Goal: Task Accomplishment & Management: Manage account settings

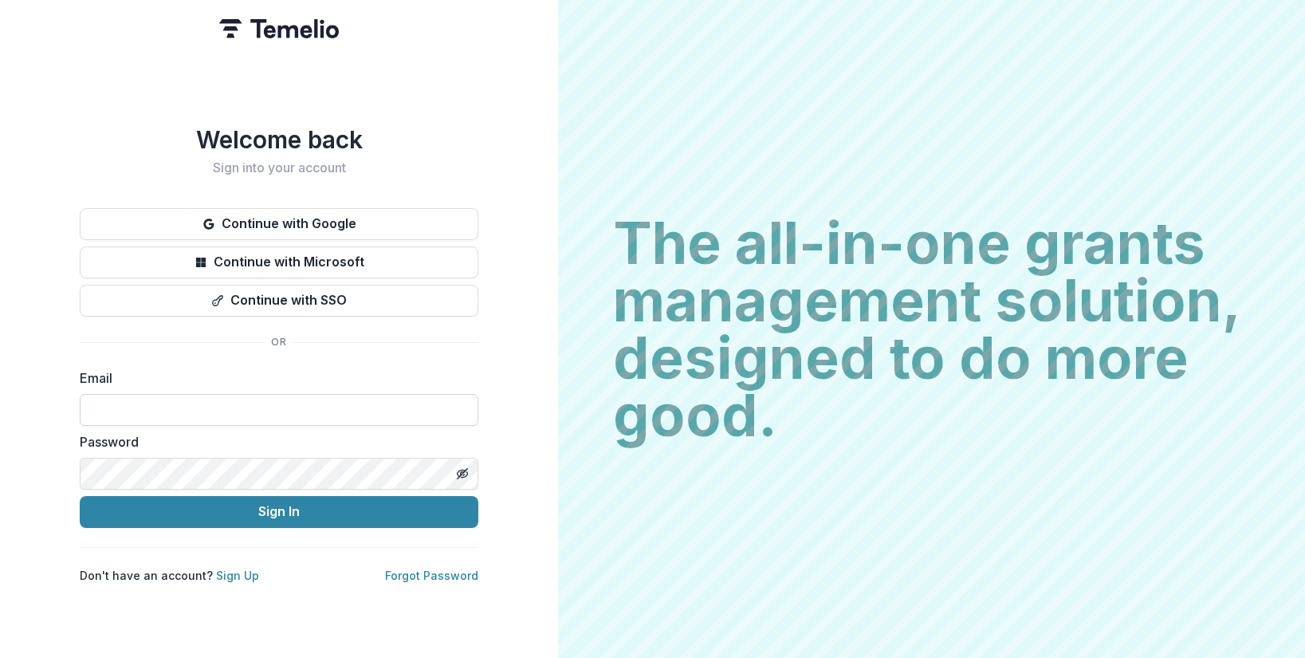
click at [283, 403] on input at bounding box center [279, 410] width 399 height 32
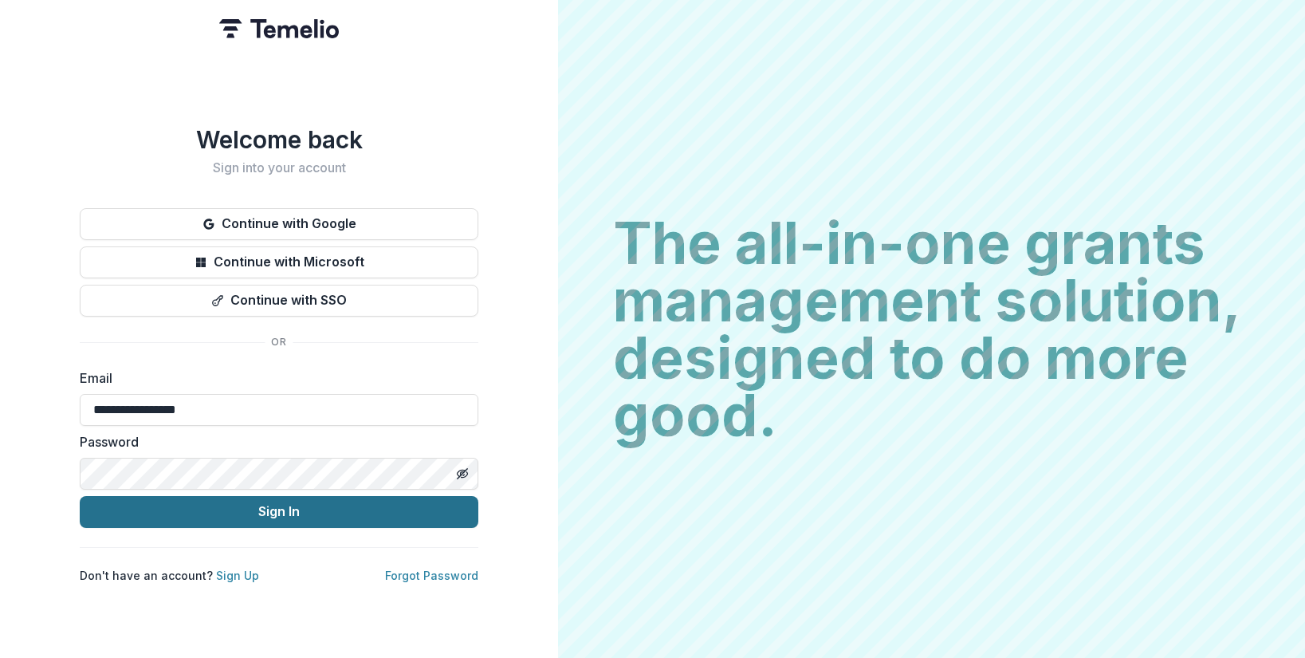
type input "**********"
click at [285, 500] on button "Sign In" at bounding box center [279, 512] width 399 height 32
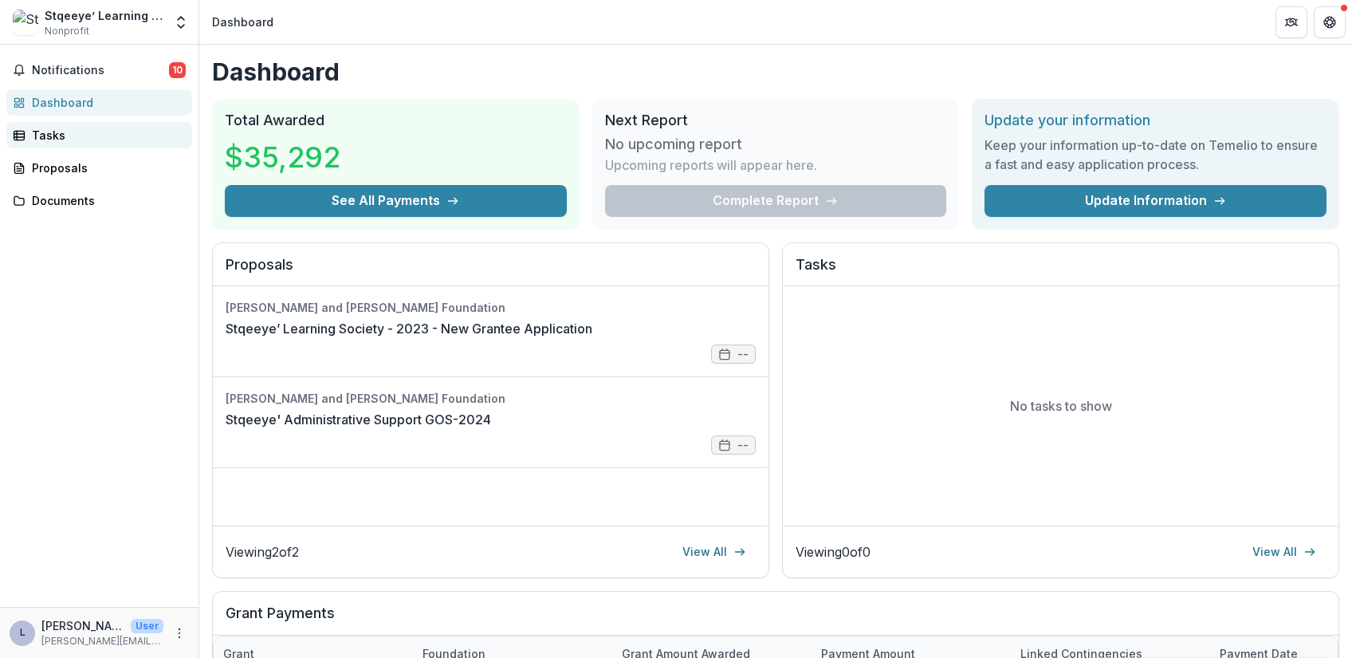
click at [63, 136] on div "Tasks" at bounding box center [106, 135] width 148 height 17
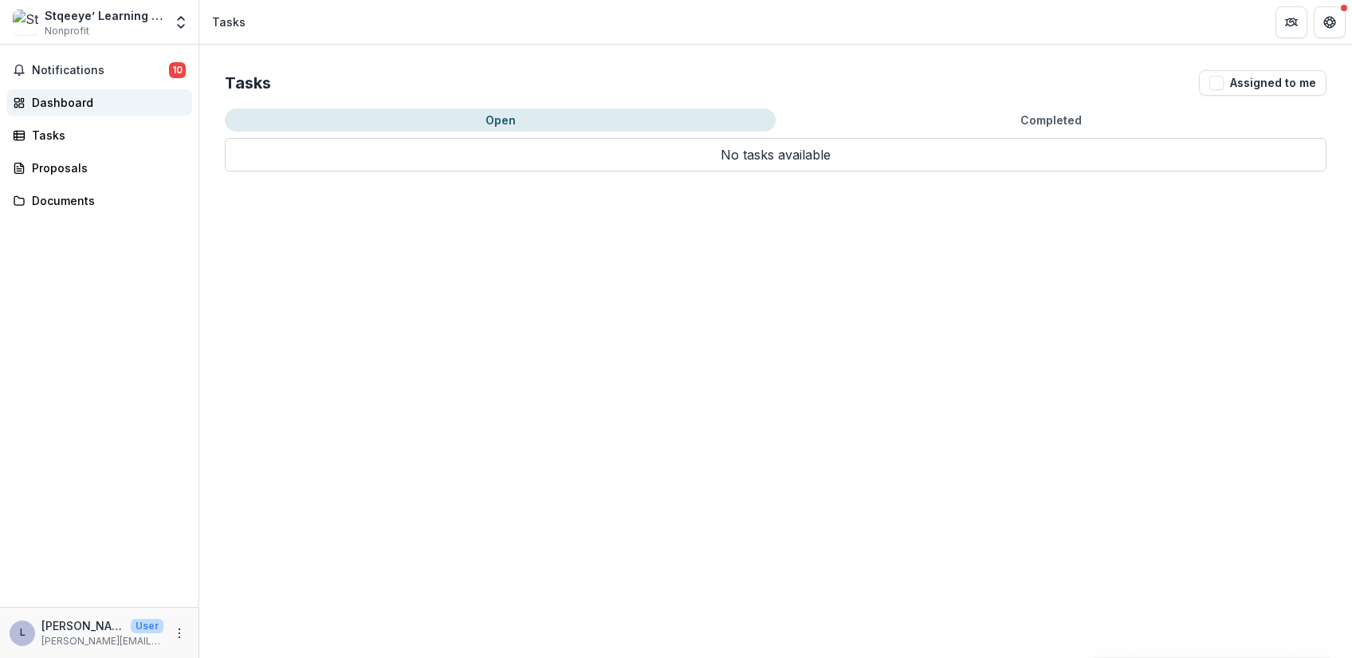
click at [67, 102] on div "Dashboard" at bounding box center [106, 102] width 148 height 17
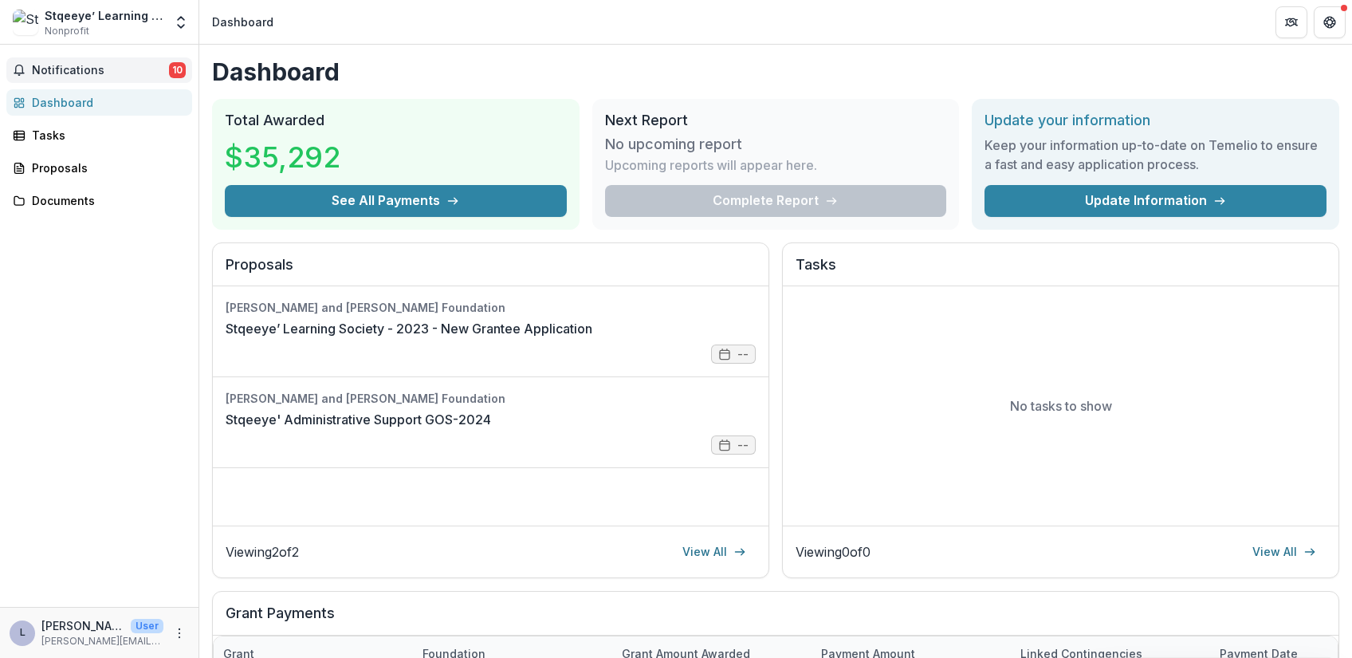
click at [73, 67] on span "Notifications" at bounding box center [100, 71] width 137 height 14
click at [58, 197] on div "Documents" at bounding box center [106, 200] width 148 height 17
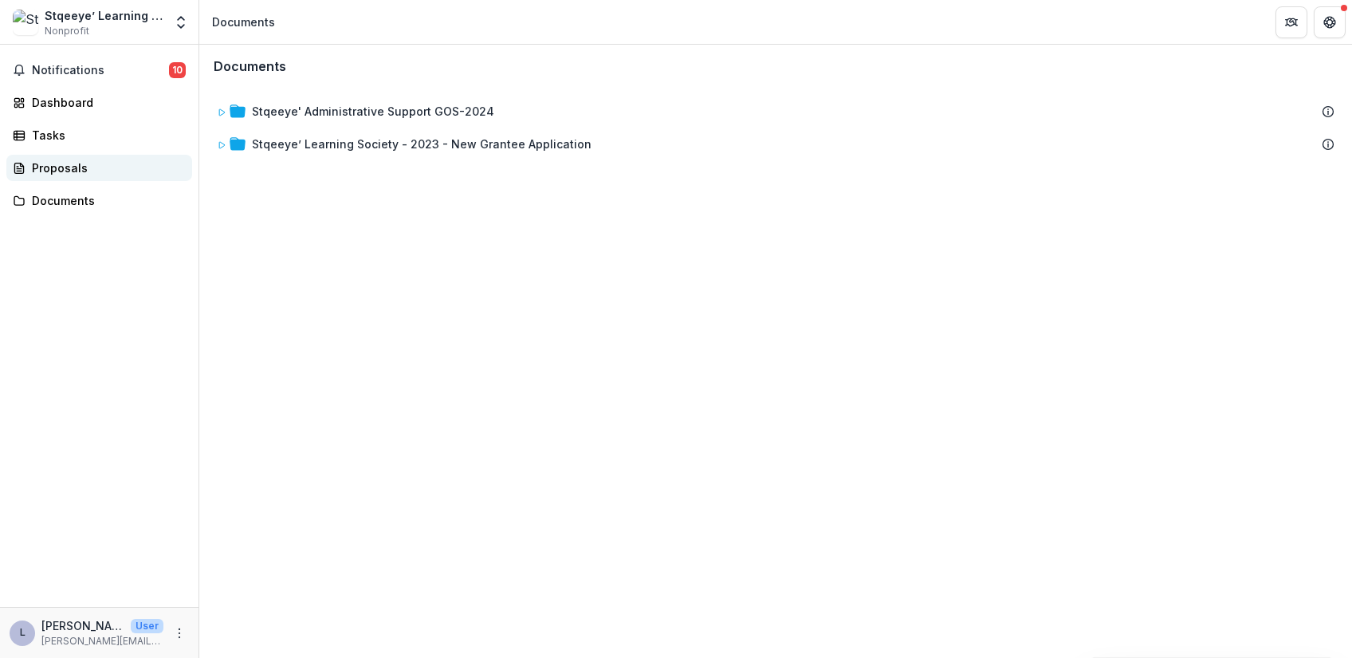
click at [57, 167] on div "Proposals" at bounding box center [106, 167] width 148 height 17
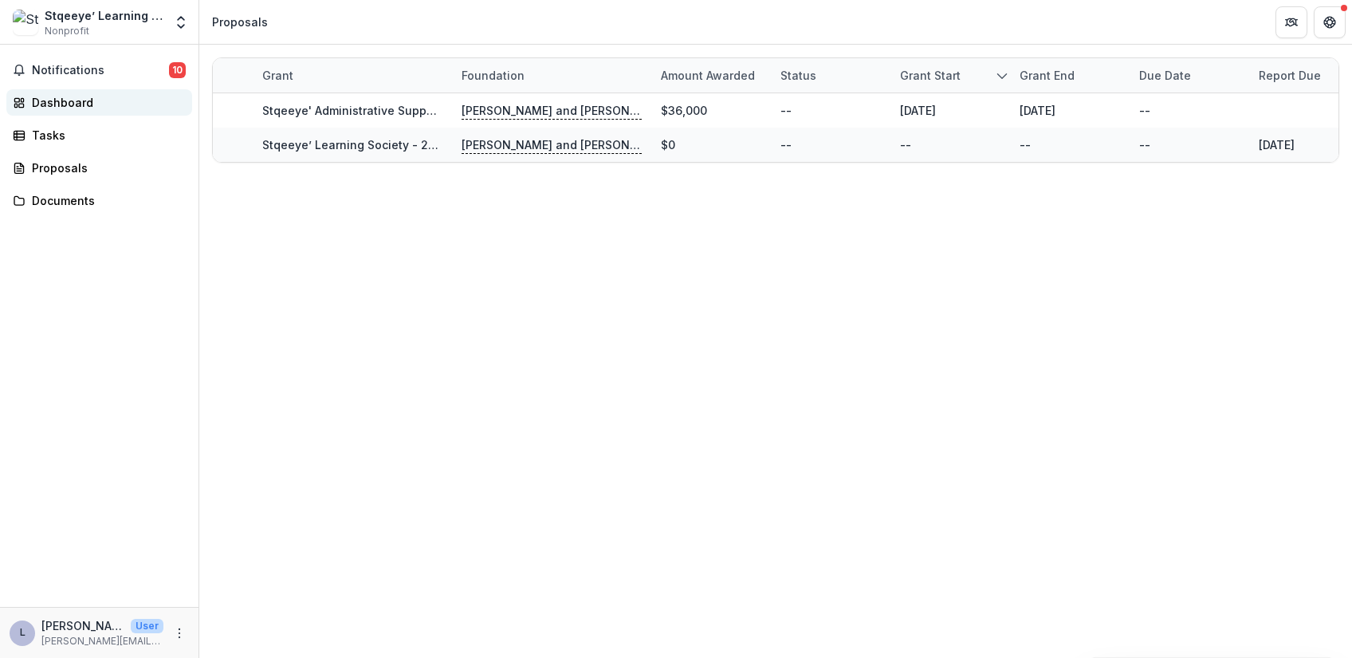
click at [59, 107] on div "Dashboard" at bounding box center [106, 102] width 148 height 17
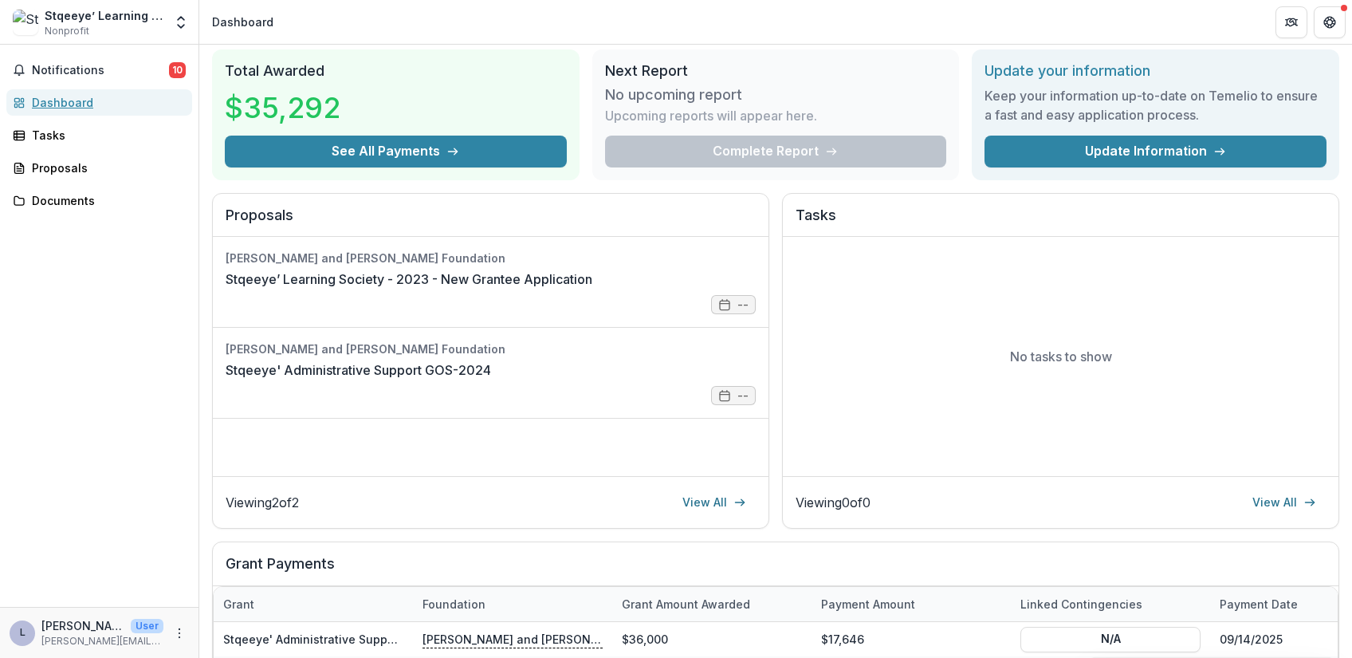
scroll to position [175, 0]
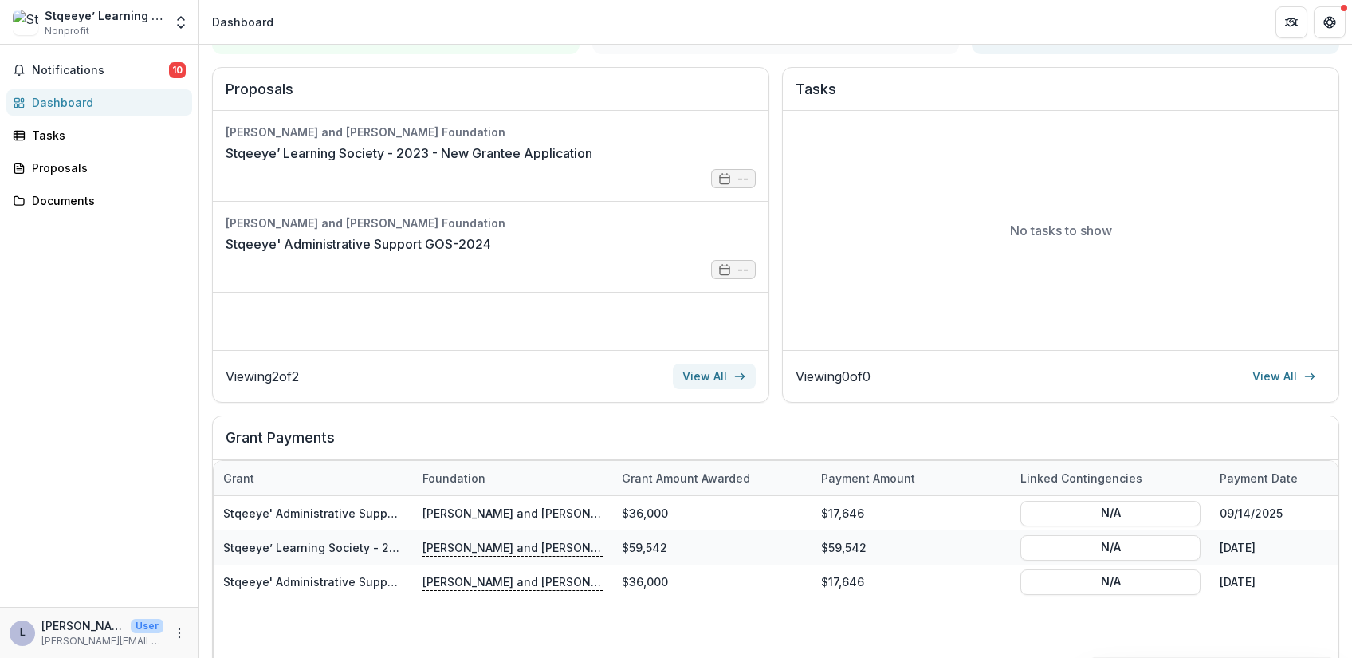
click at [686, 377] on link "View All" at bounding box center [714, 377] width 83 height 26
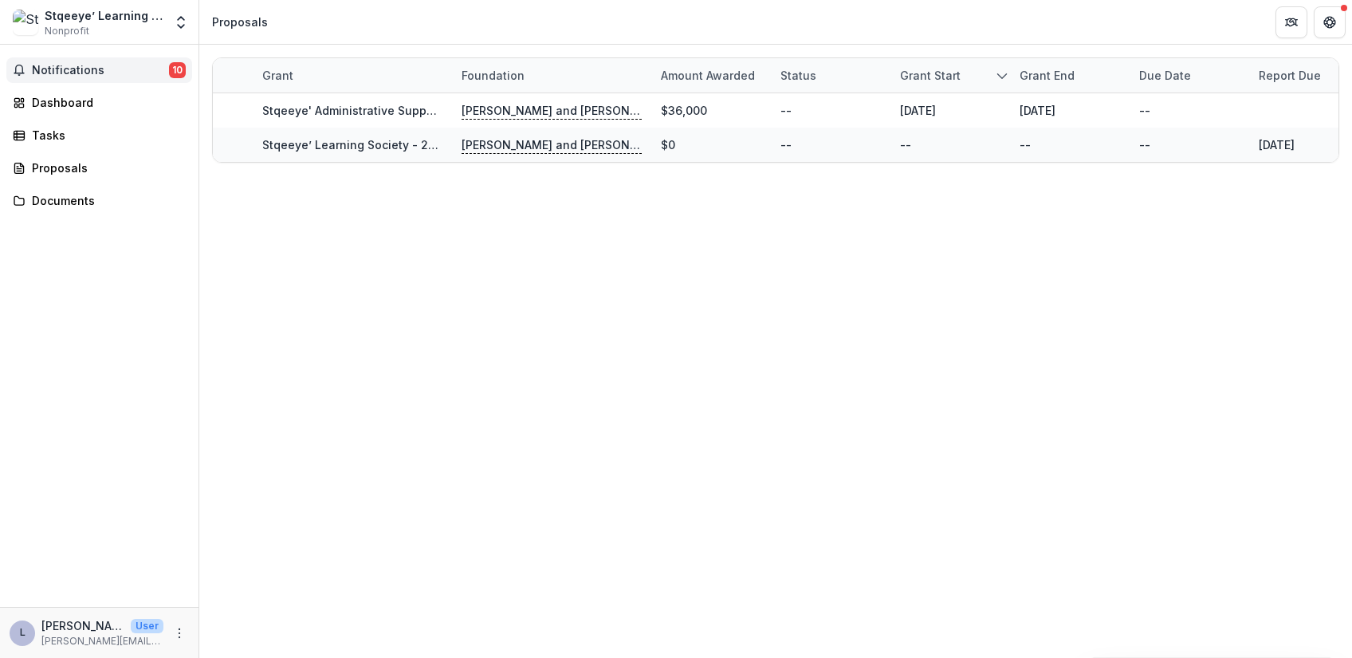
click at [113, 76] on span "Notifications" at bounding box center [100, 71] width 137 height 14
click at [59, 100] on div "Dashboard" at bounding box center [106, 102] width 148 height 17
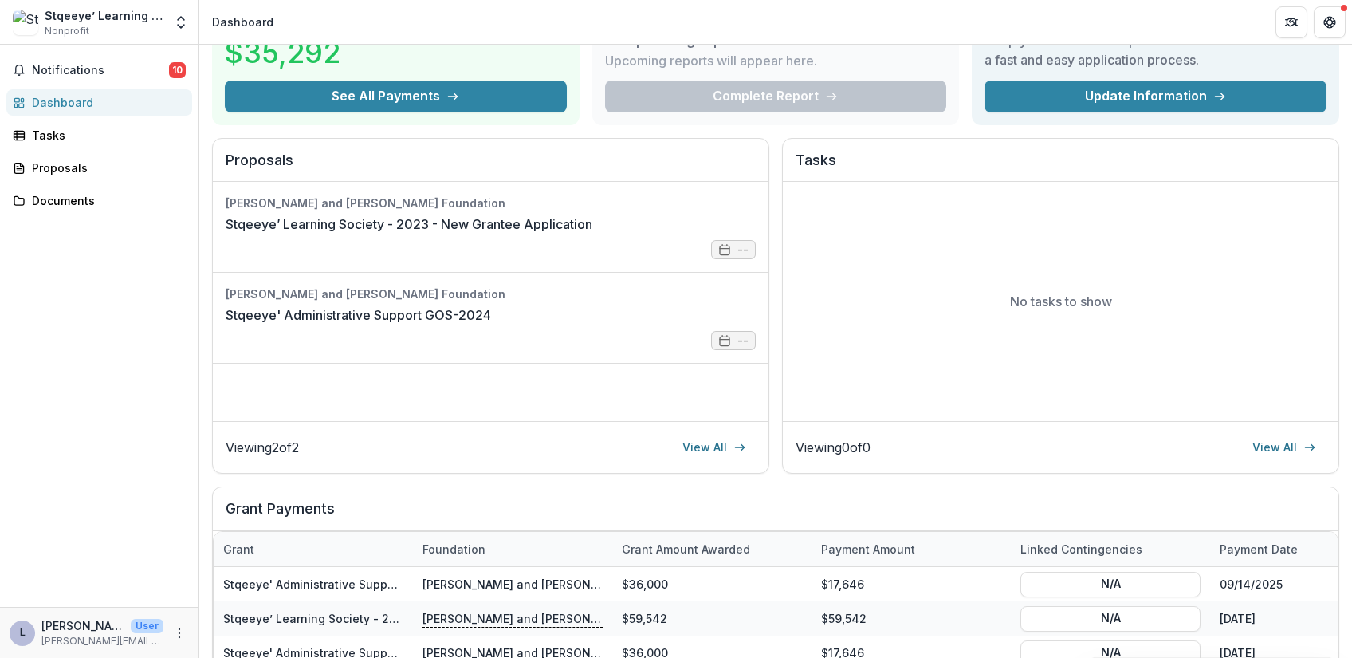
scroll to position [159, 0]
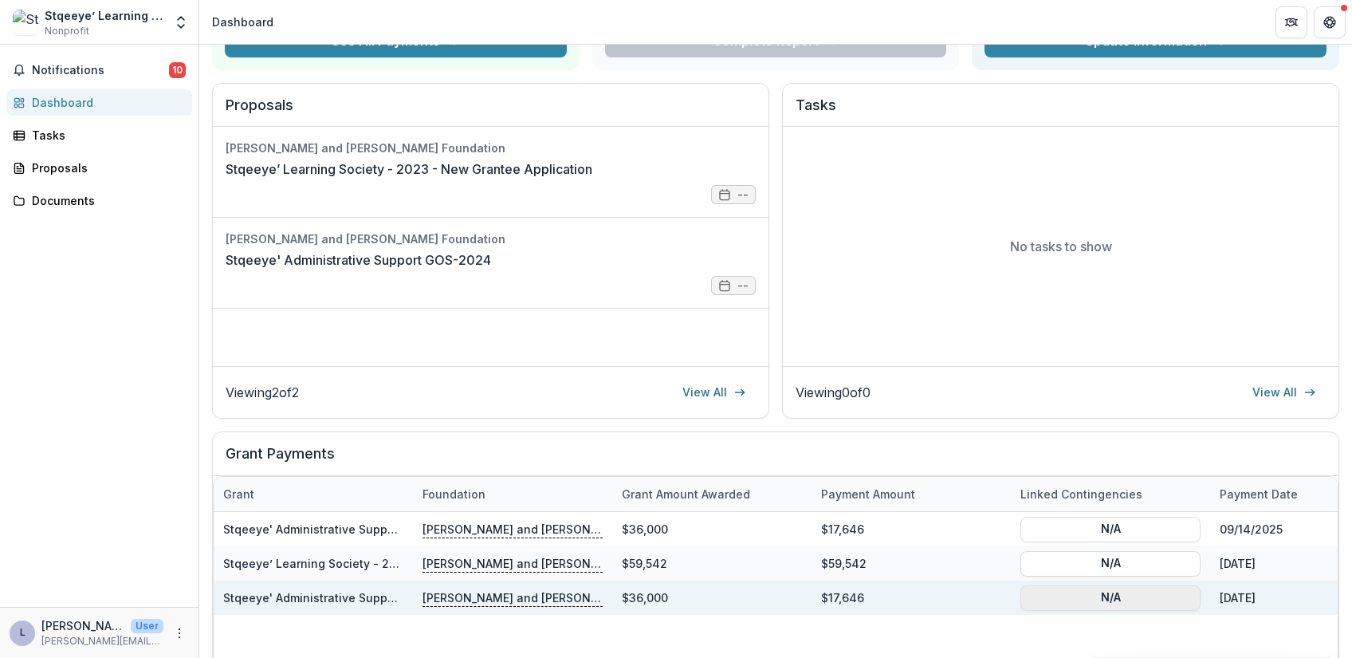
click at [1092, 603] on button "N/A" at bounding box center [1111, 597] width 180 height 26
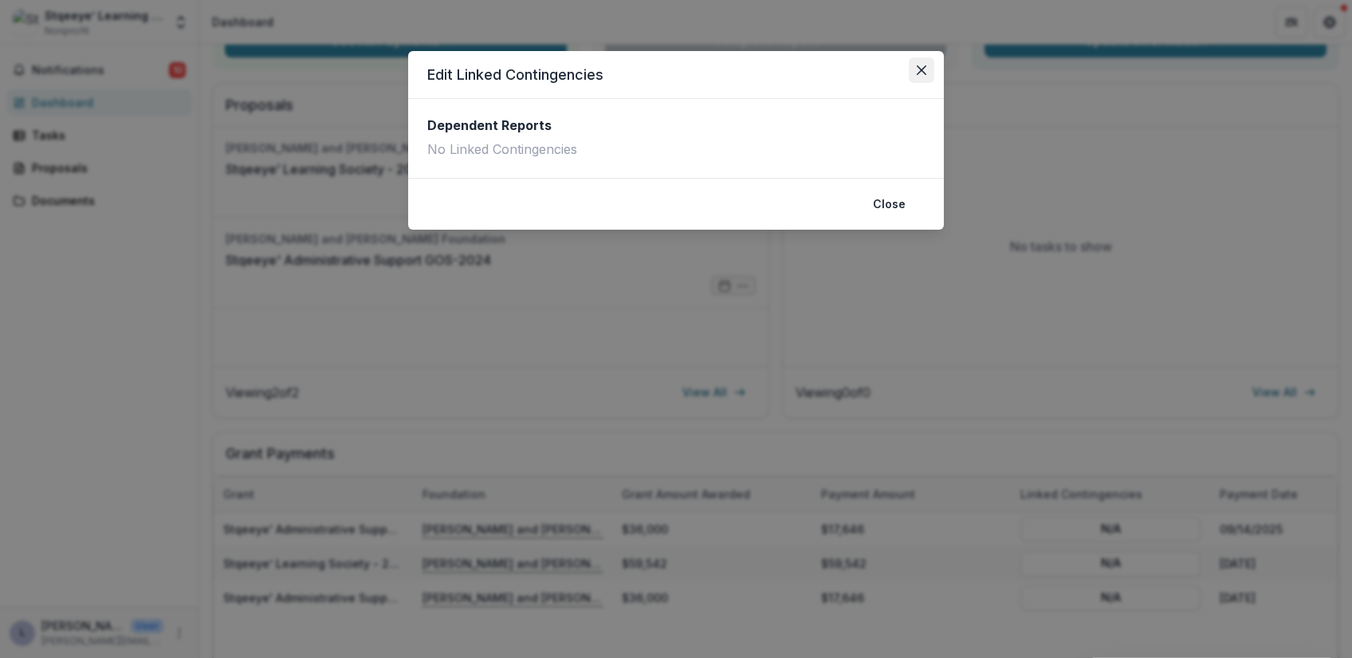
click at [925, 71] on icon "Close" at bounding box center [922, 70] width 10 height 10
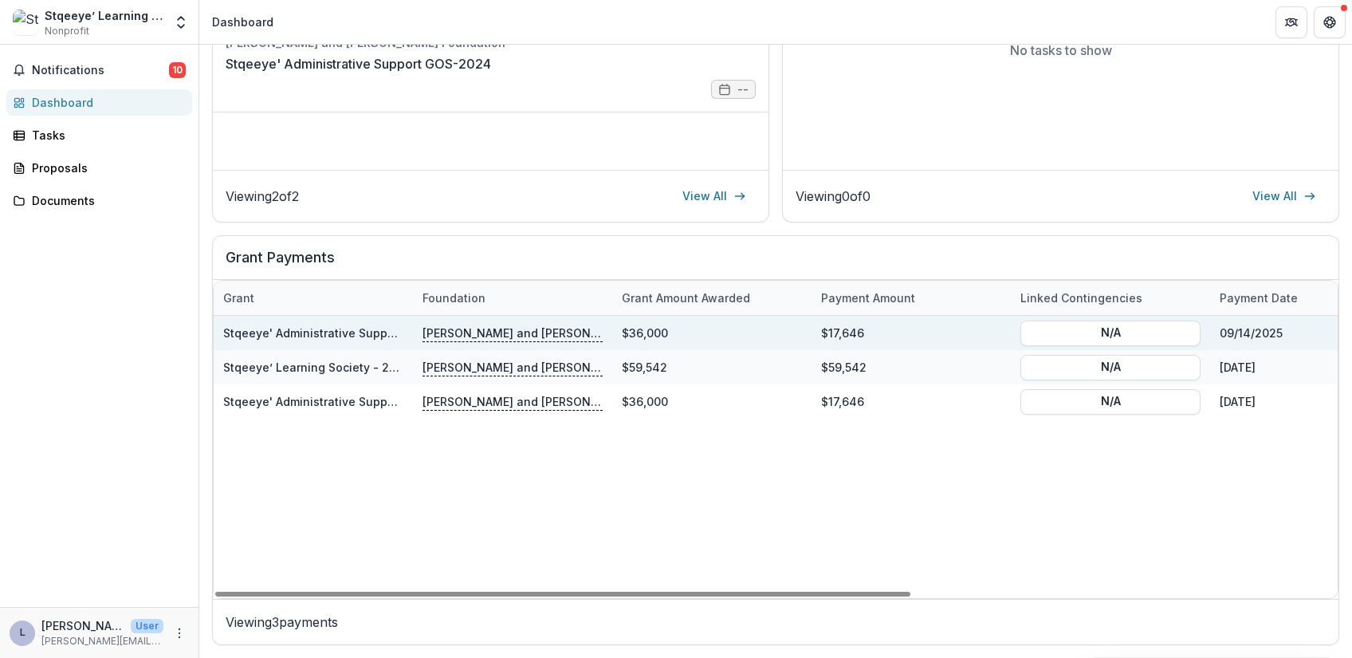
scroll to position [0, 0]
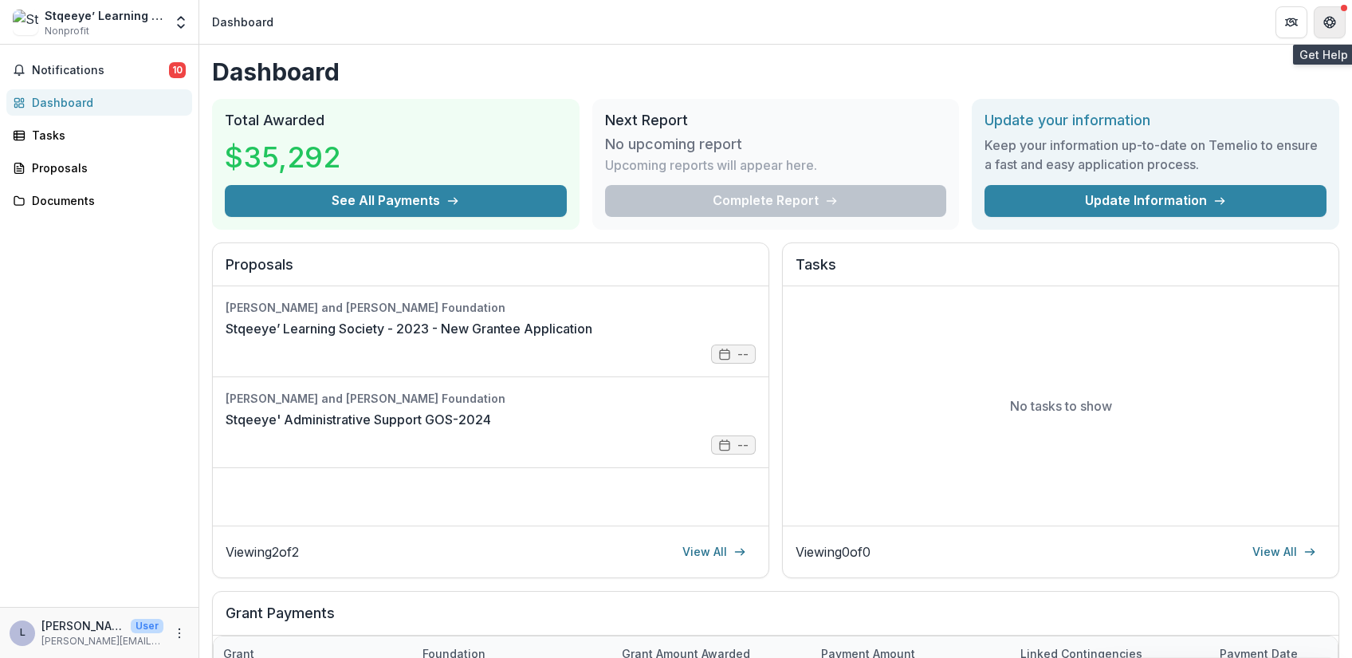
click at [1304, 19] on icon "Get Help" at bounding box center [1330, 22] width 13 height 13
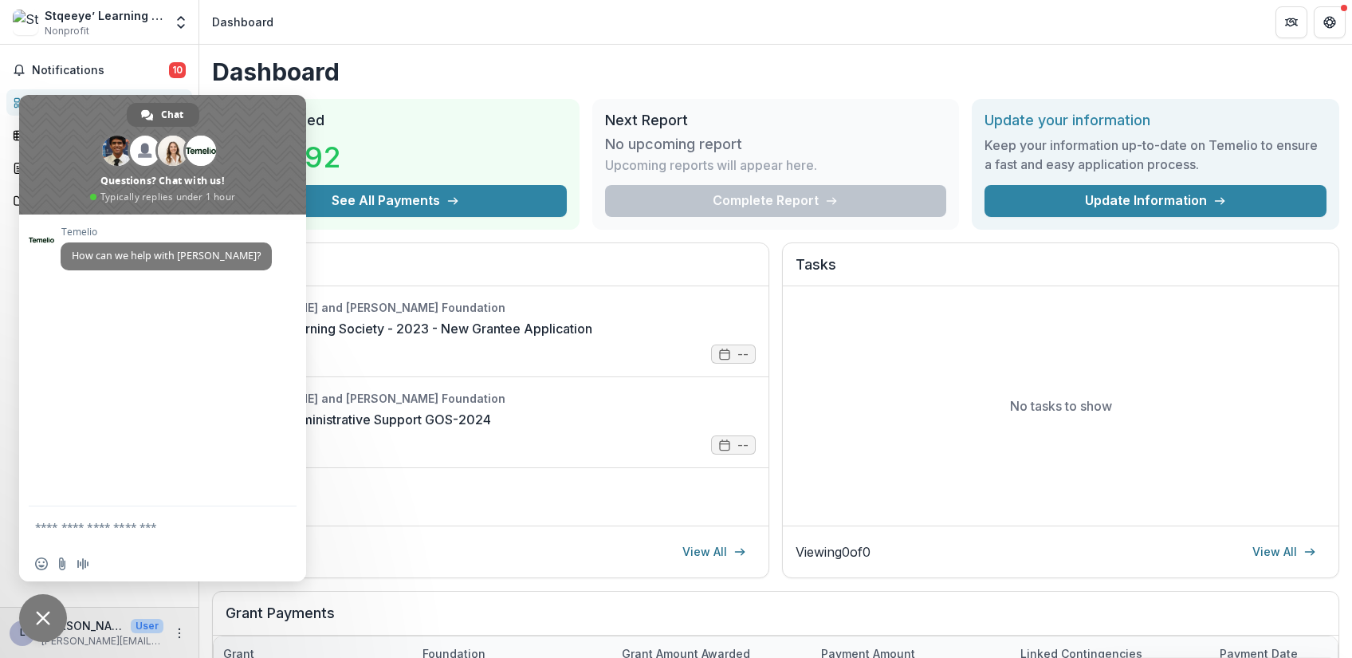
click at [547, 23] on header "Dashboard" at bounding box center [775, 22] width 1153 height 44
click at [783, 38] on header "Dashboard" at bounding box center [775, 22] width 1153 height 44
click at [167, 20] on div "Stqeeye’ Learning Society Nonprofit Team Settings Settings" at bounding box center [99, 22] width 186 height 32
click at [181, 19] on icon "Open entity switcher" at bounding box center [181, 22] width 16 height 16
click at [258, 193] on span at bounding box center [162, 155] width 287 height 120
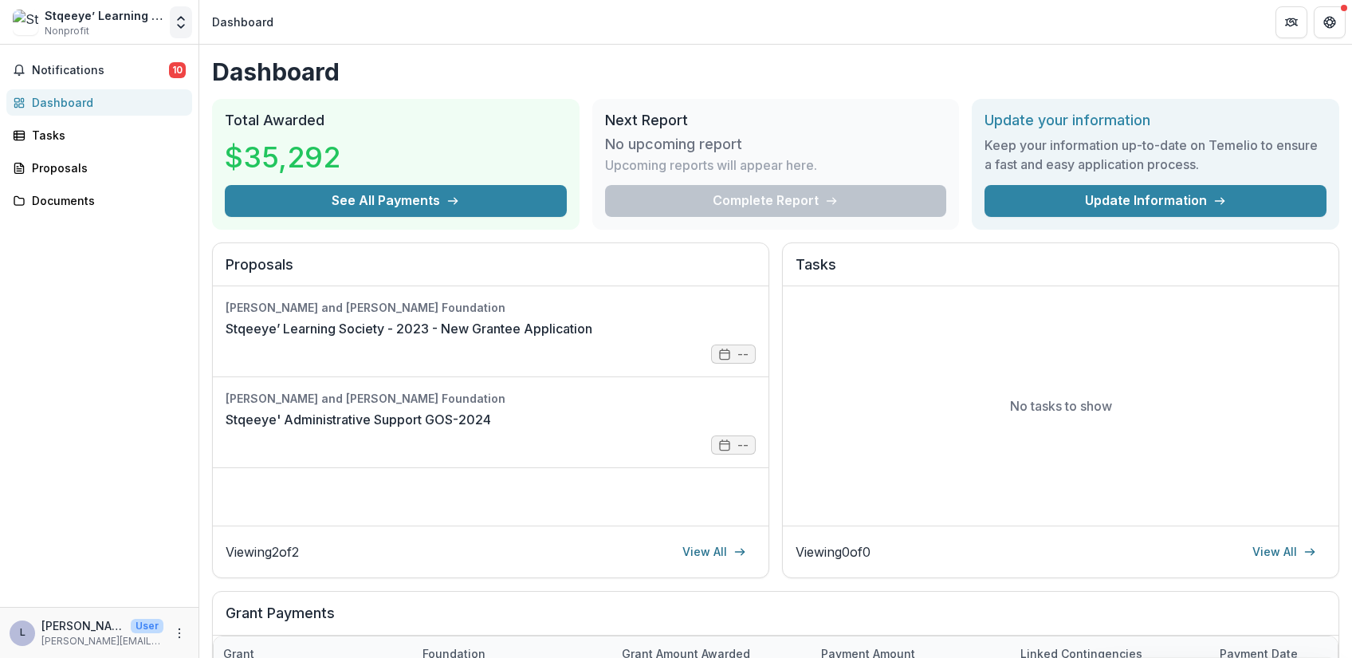
click at [177, 25] on icon "Open entity switcher" at bounding box center [181, 22] width 16 height 16
click at [111, 19] on div "Stqeeye’ Learning Society" at bounding box center [104, 15] width 119 height 17
click at [46, 18] on div "Stqeeye’ Learning Society" at bounding box center [104, 15] width 119 height 17
click at [77, 627] on p "[PERSON_NAME][EMAIL_ADDRESS][DOMAIN_NAME]" at bounding box center [82, 625] width 83 height 17
click at [182, 630] on icon "More" at bounding box center [179, 633] width 13 height 13
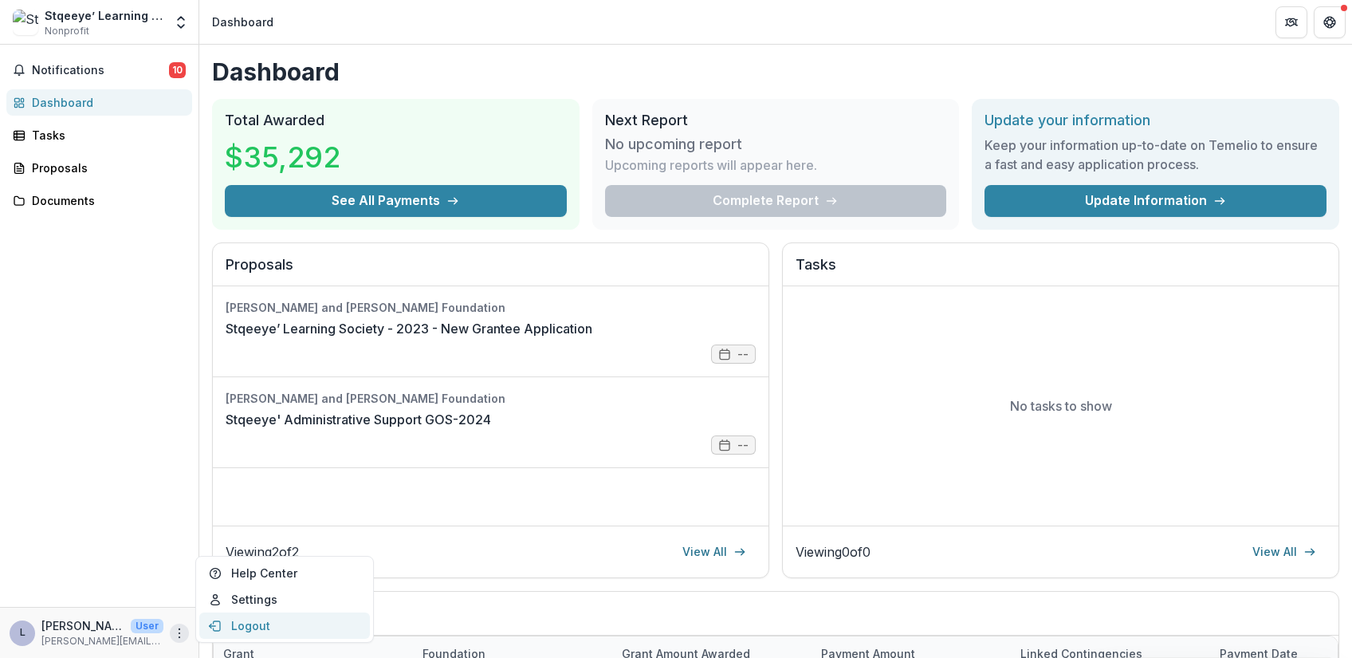
click at [249, 620] on button "Logout" at bounding box center [284, 625] width 171 height 26
